Goal: Check status: Check status

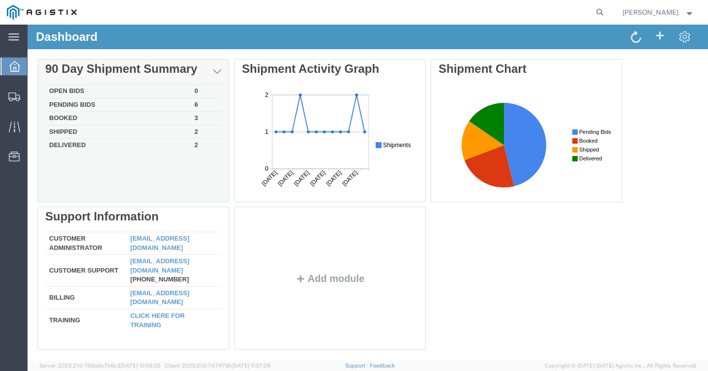
click at [198, 117] on td "3" at bounding box center [206, 119] width 31 height 14
